Goal: Task Accomplishment & Management: Use online tool/utility

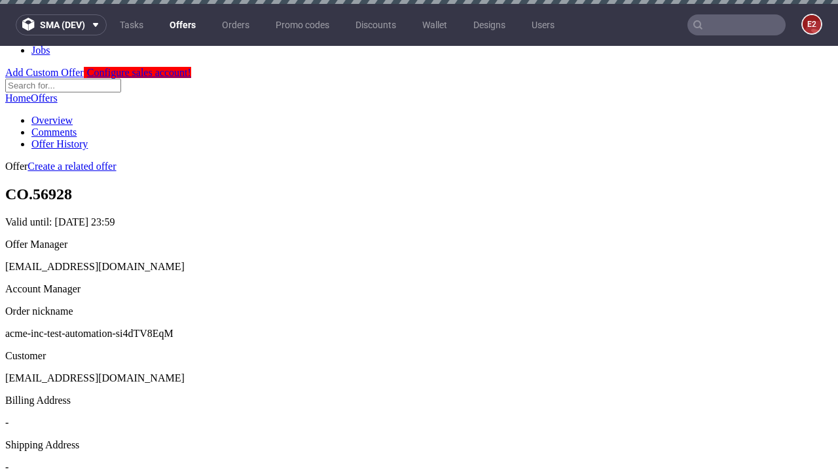
scroll to position [4, 0]
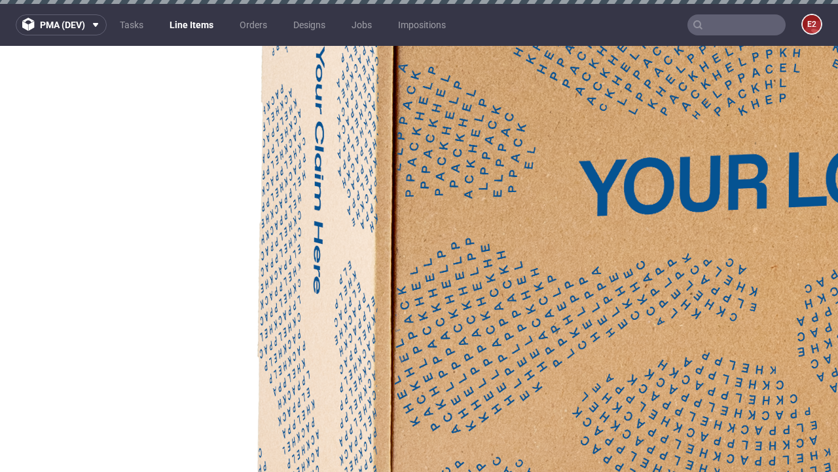
select select "accepted"
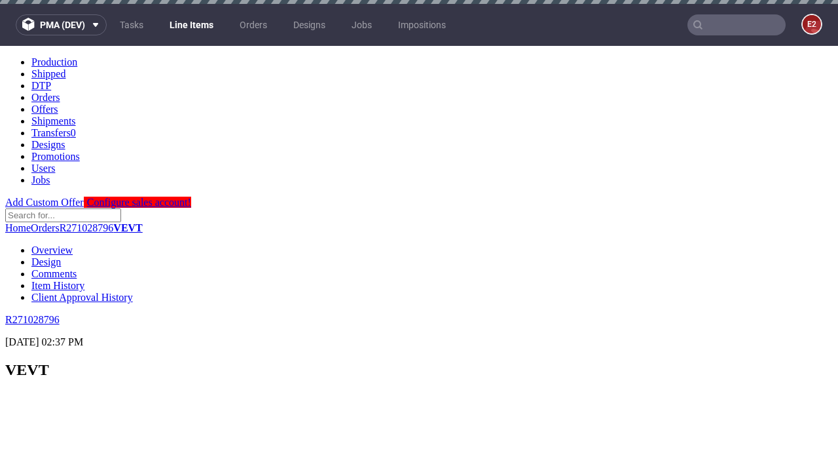
scroll to position [988, 0]
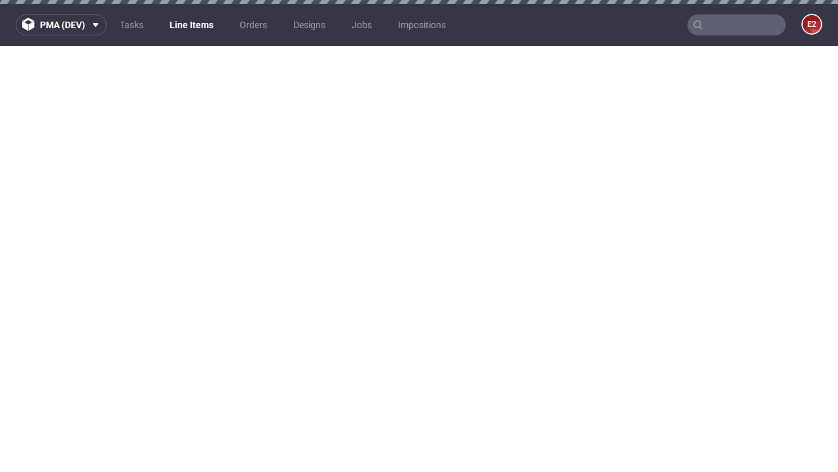
select select "received"
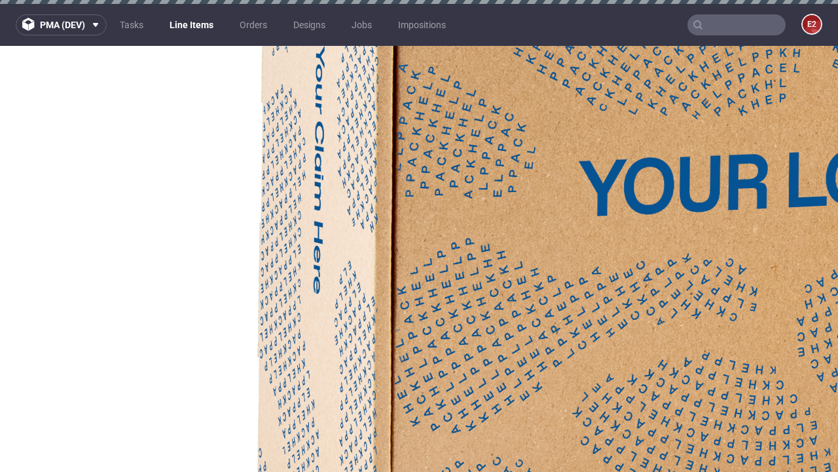
select select "accepted_dtp_issue_reprint"
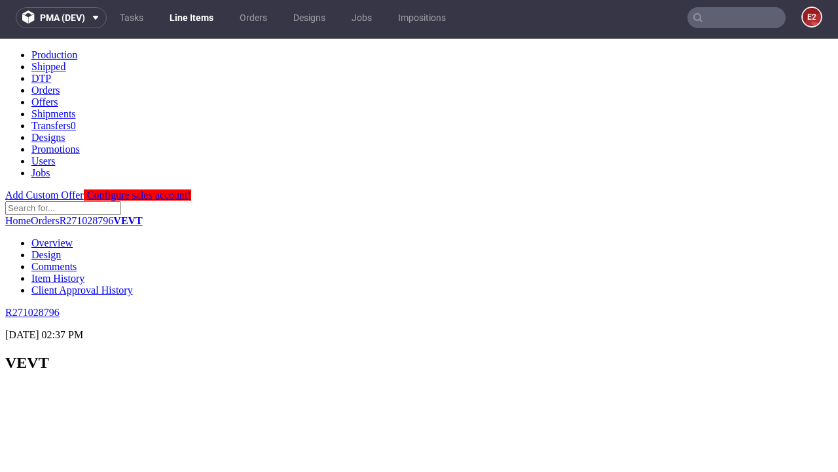
scroll to position [0, 0]
